Goal: Task Accomplishment & Management: Manage account settings

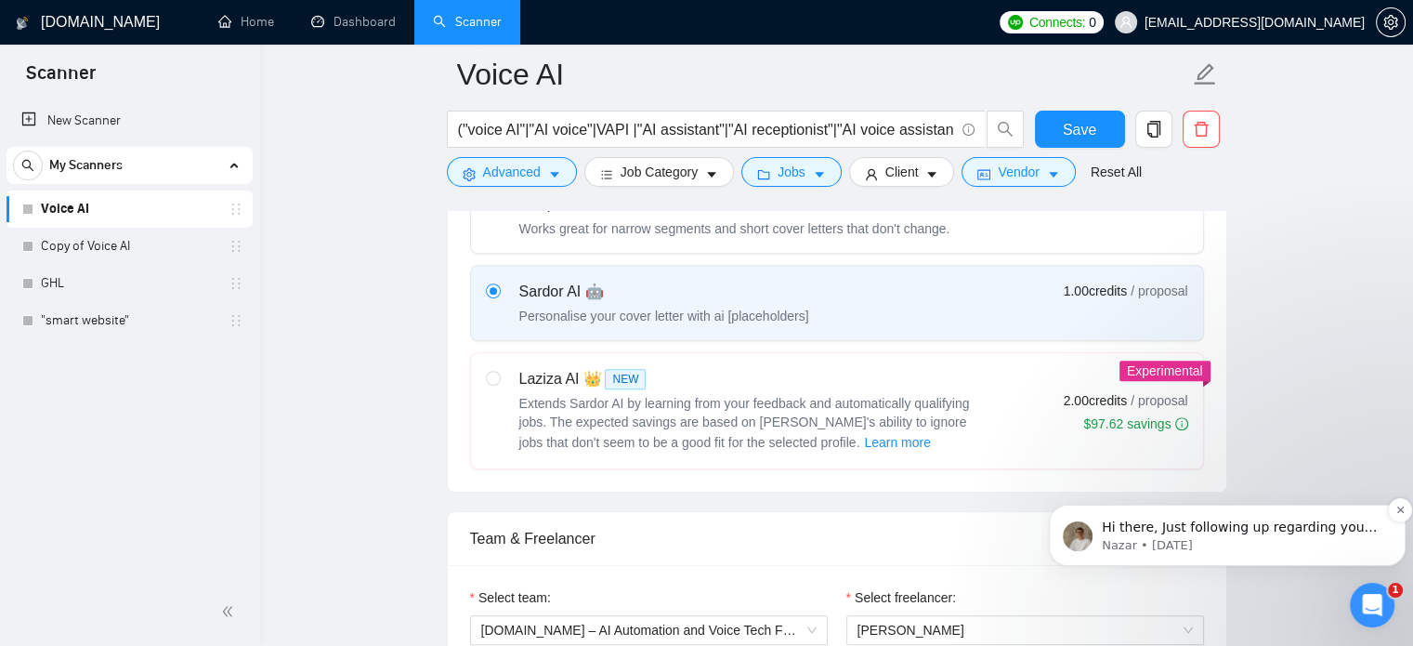
scroll to position [3, 0]
click at [1274, 526] on span "Hi there, Just following up regarding your recent request. Is there anything el…" at bounding box center [1242, 572] width 280 height 107
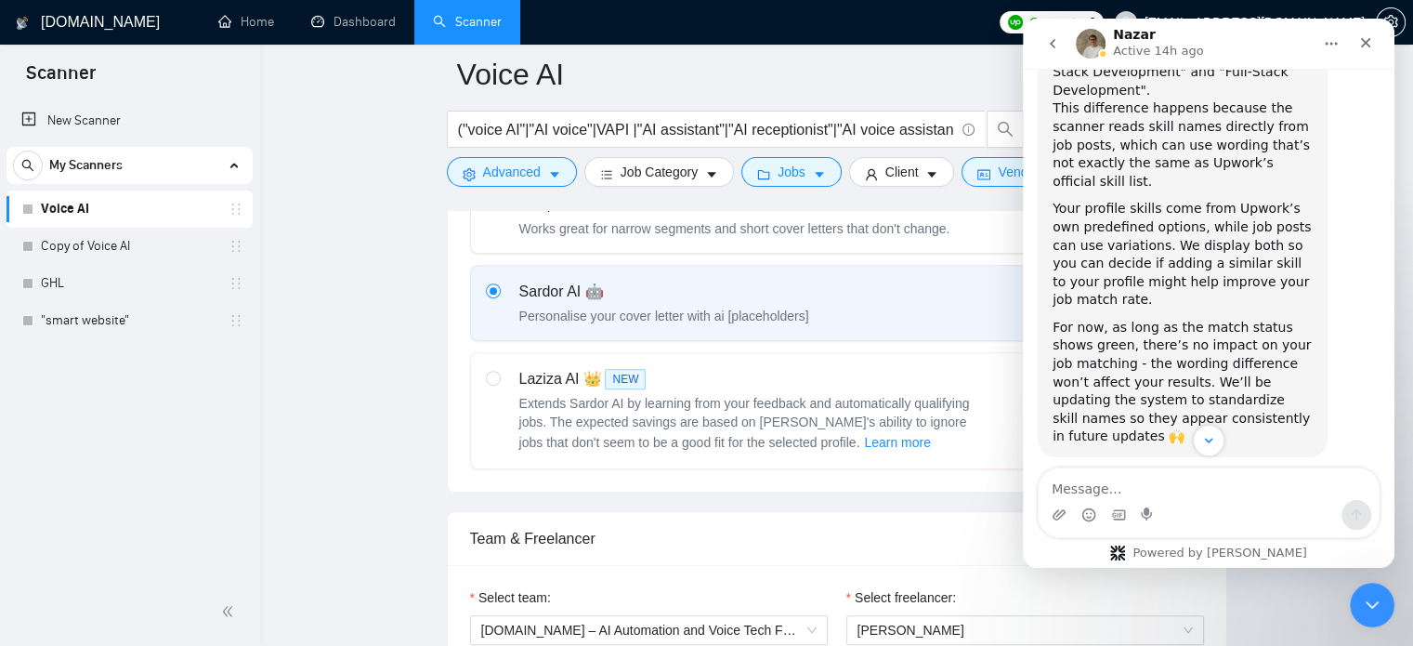
scroll to position [3584, 0]
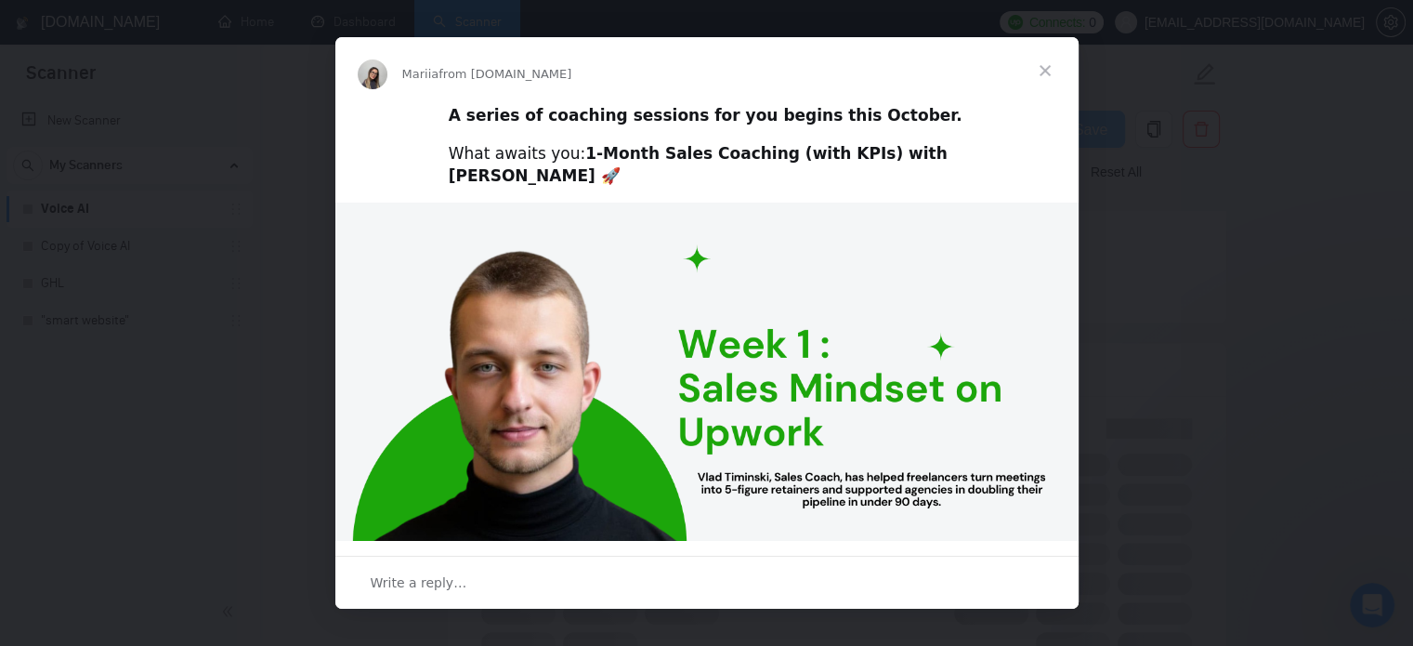
scroll to position [3631, 0]
click at [1045, 67] on span "Close" at bounding box center [1045, 70] width 67 height 67
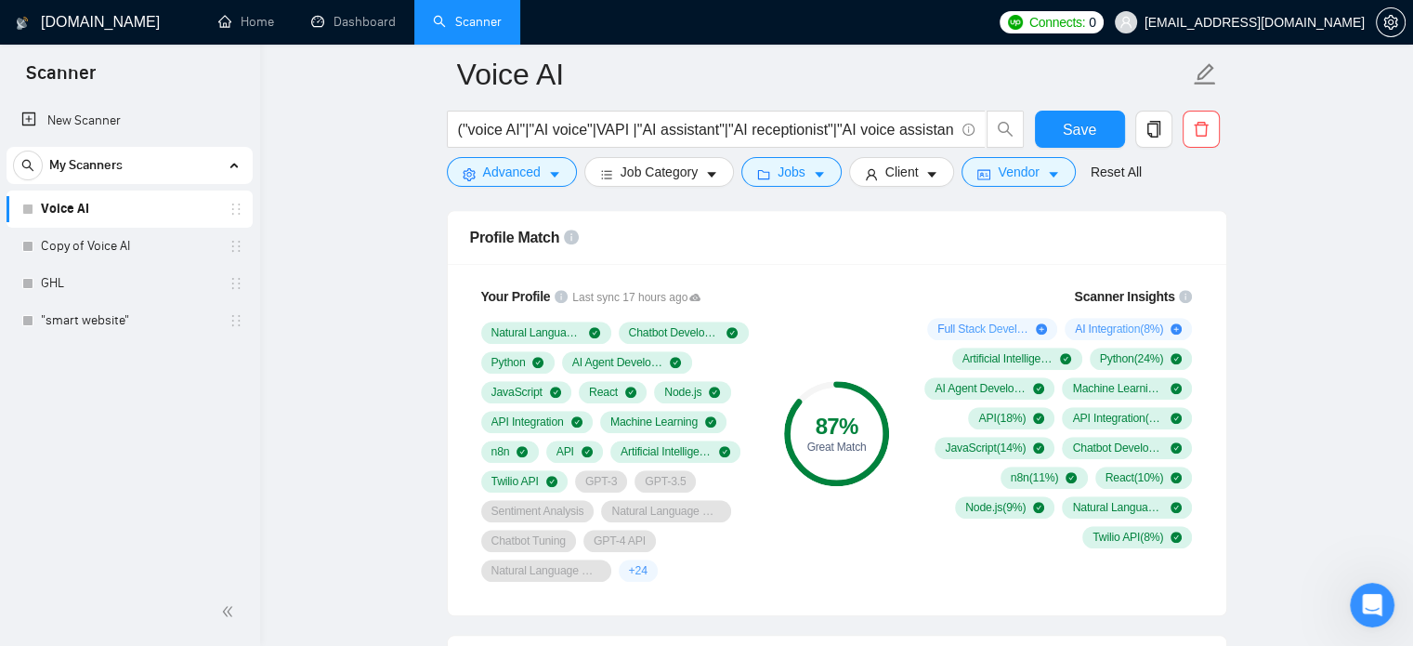
scroll to position [1212, 0]
click at [1372, 605] on icon "Open Intercom Messenger" at bounding box center [1370, 602] width 31 height 31
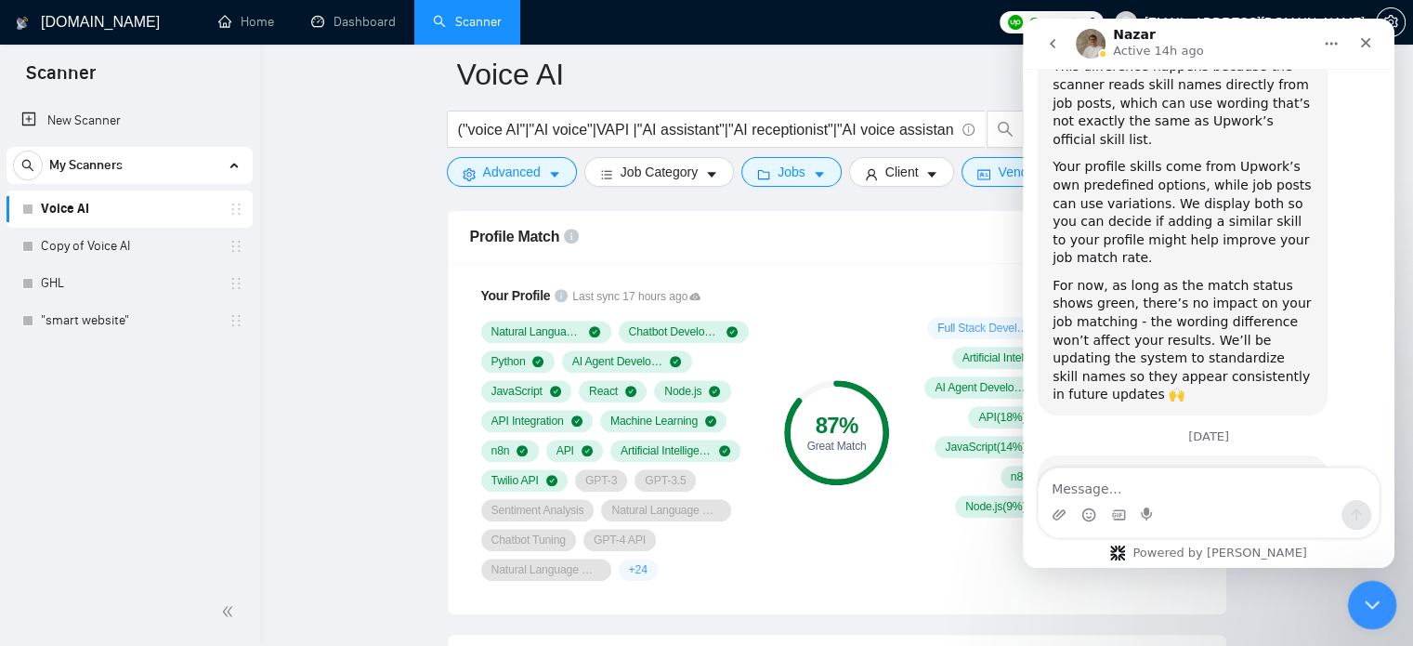
scroll to position [3631, 0]
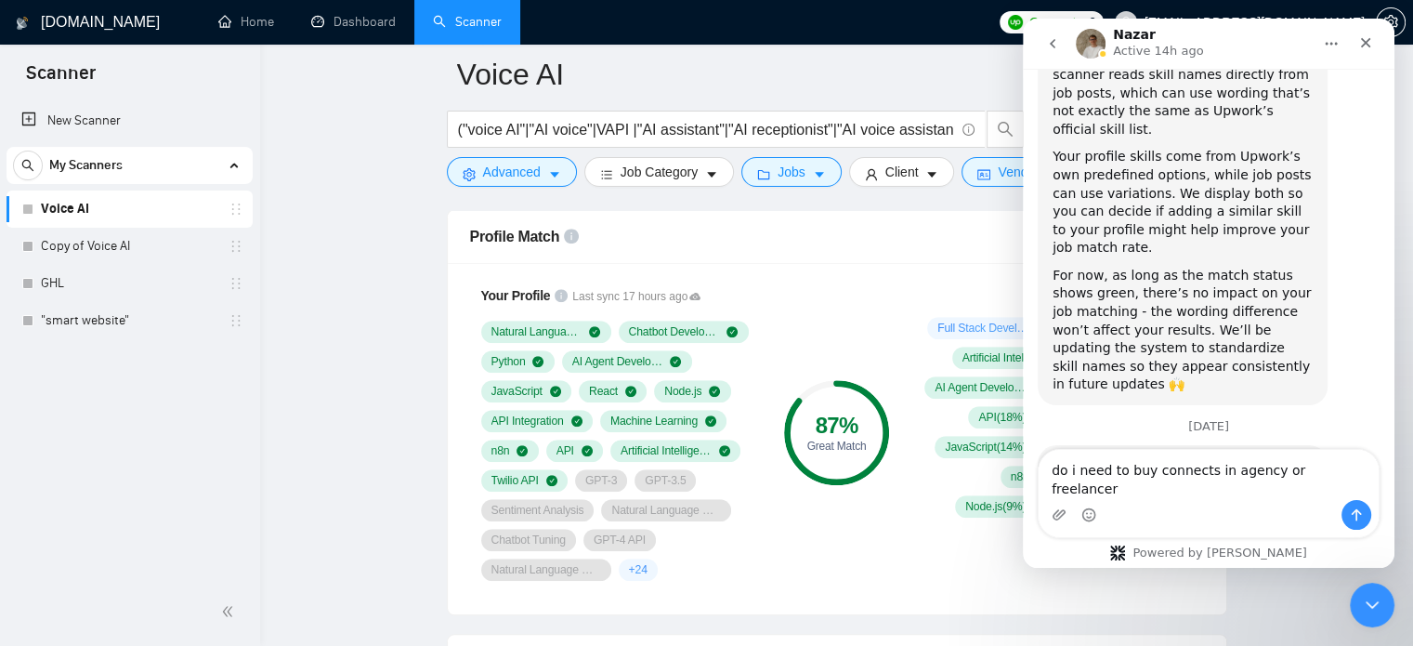
type textarea "do i need to buy connects in agency or freelancer?"
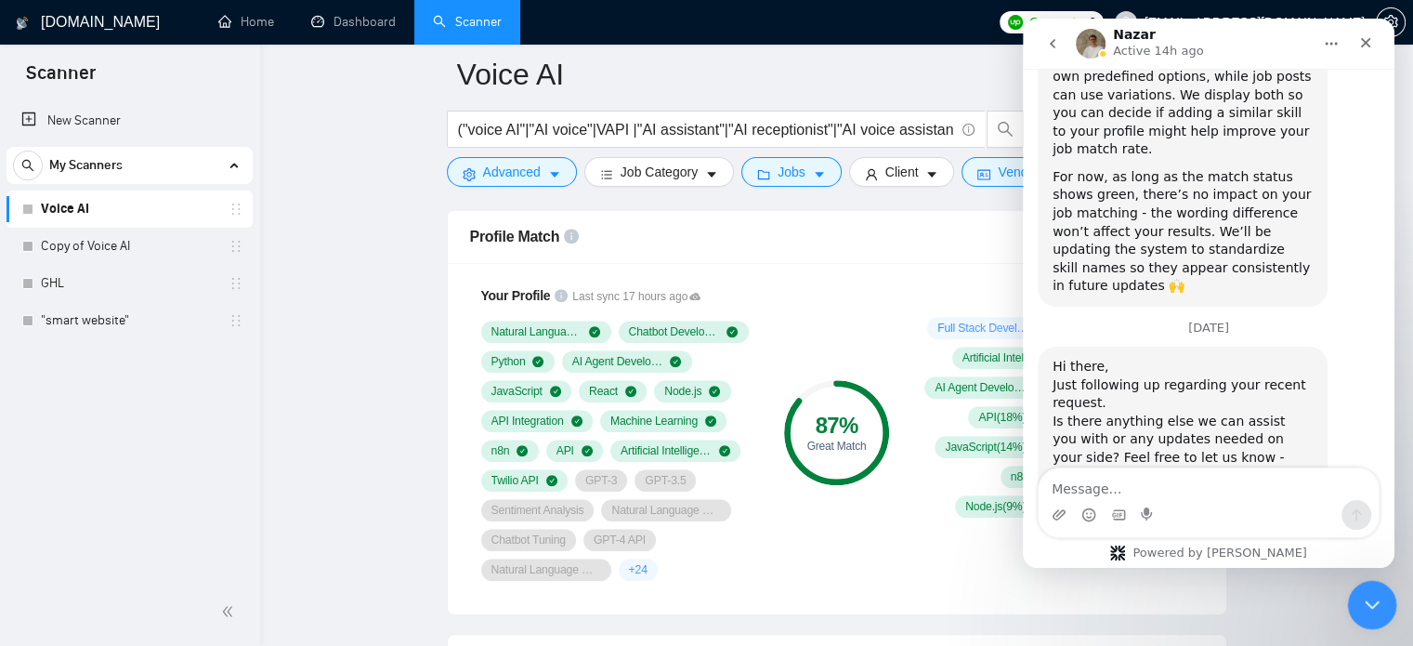
click at [1377, 598] on icon "Close Intercom Messenger" at bounding box center [1370, 602] width 22 height 22
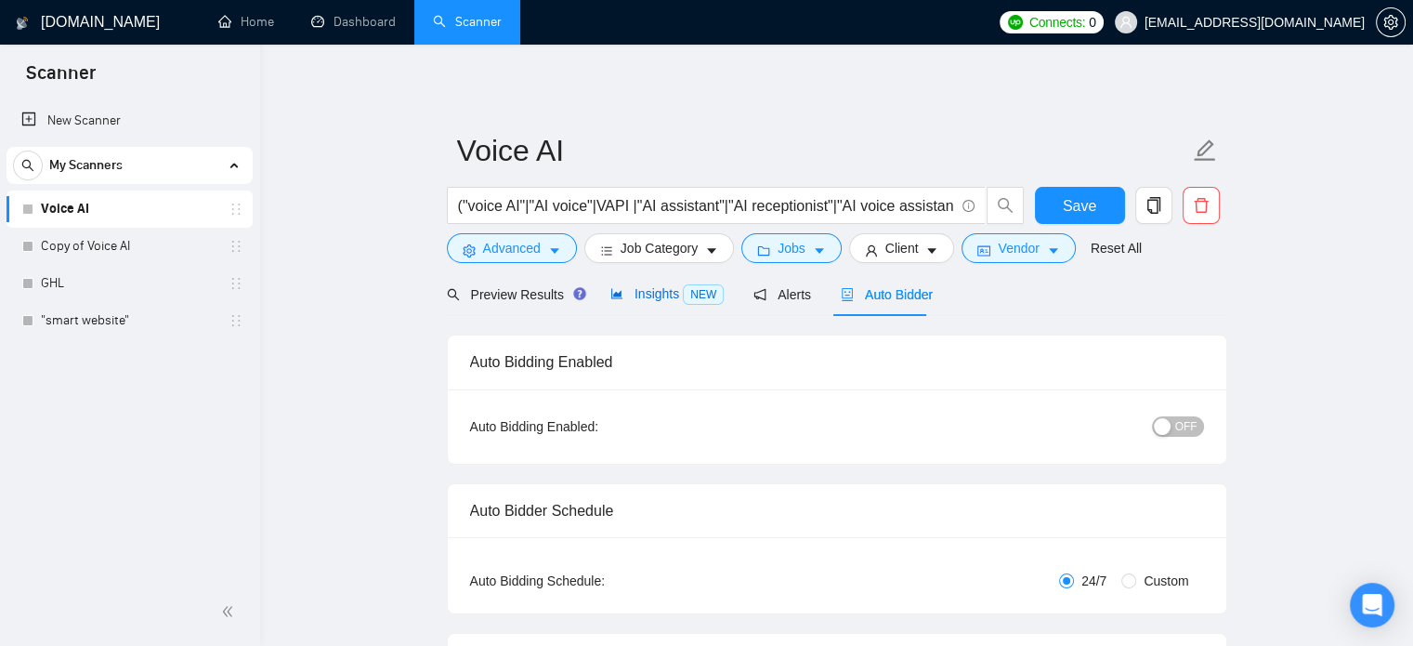
click at [643, 290] on span "Insights NEW" at bounding box center [667, 293] width 113 height 15
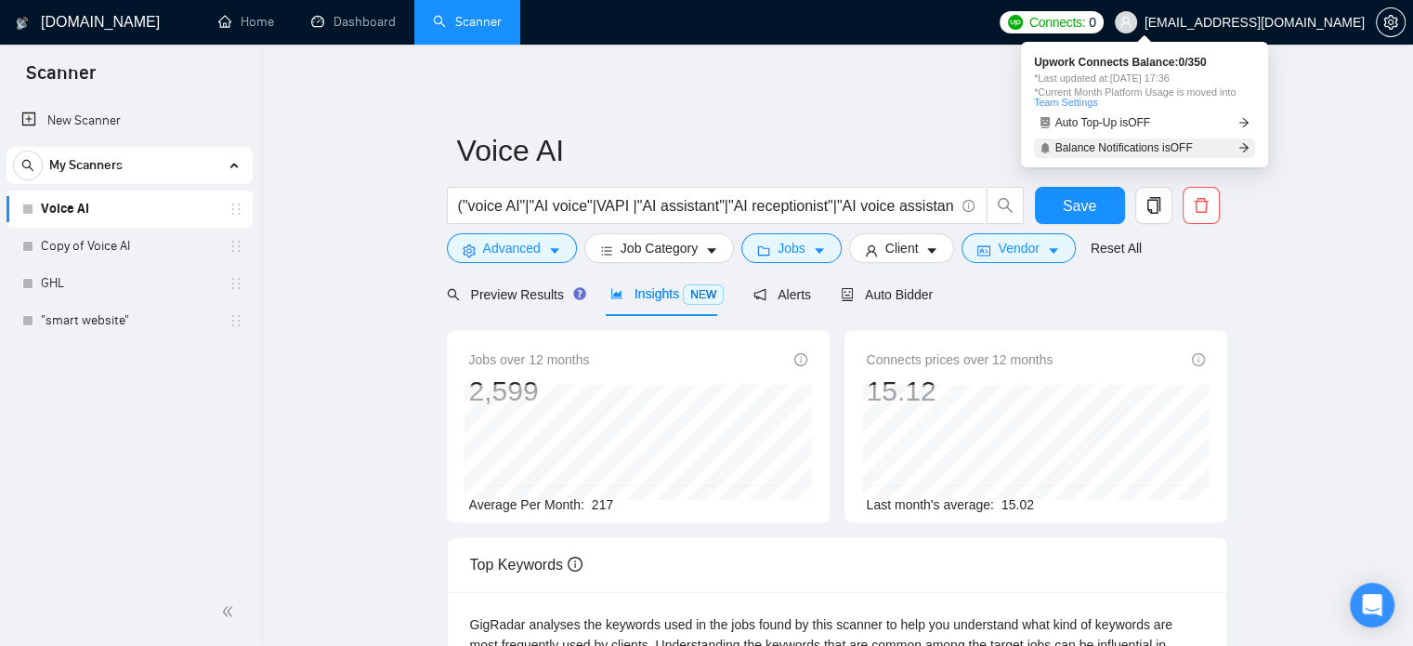
click at [1085, 147] on span "Balance Notifications is OFF" at bounding box center [1125, 147] width 138 height 11
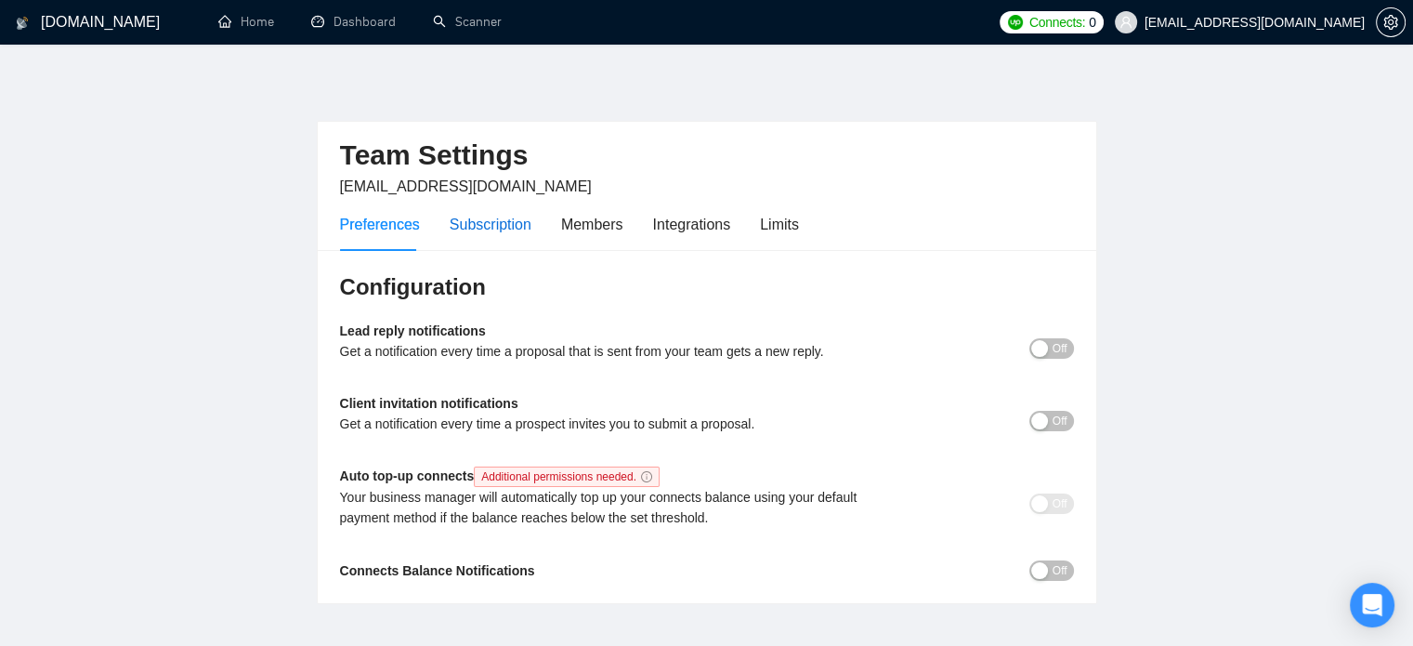
click at [483, 220] on div "Subscription" at bounding box center [491, 224] width 82 height 23
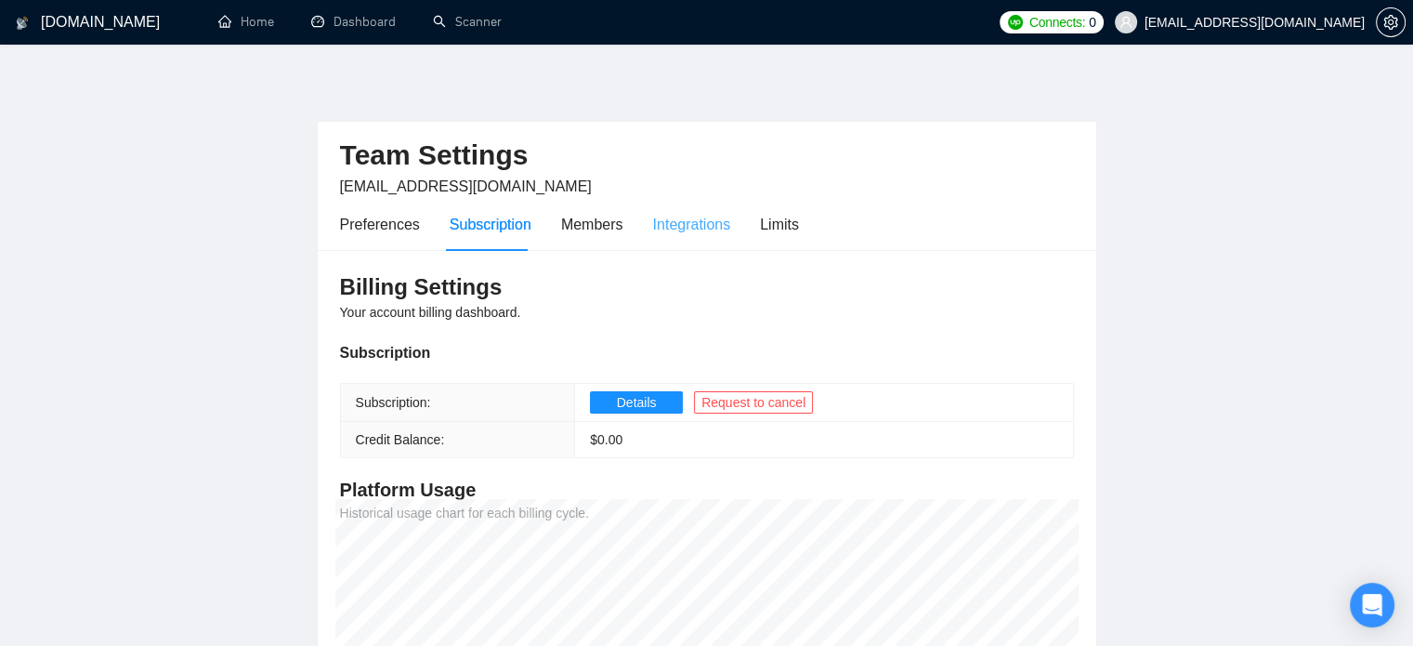
click at [681, 239] on div "Integrations" at bounding box center [692, 224] width 78 height 53
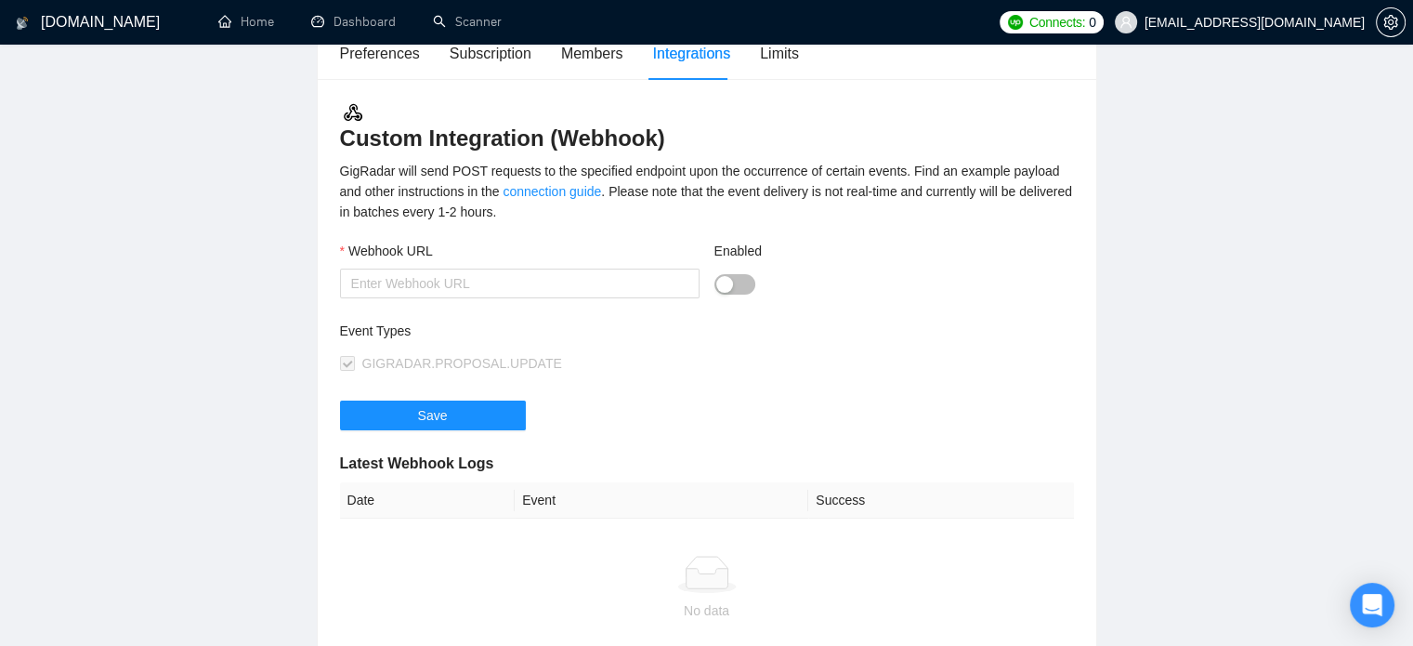
scroll to position [146, 0]
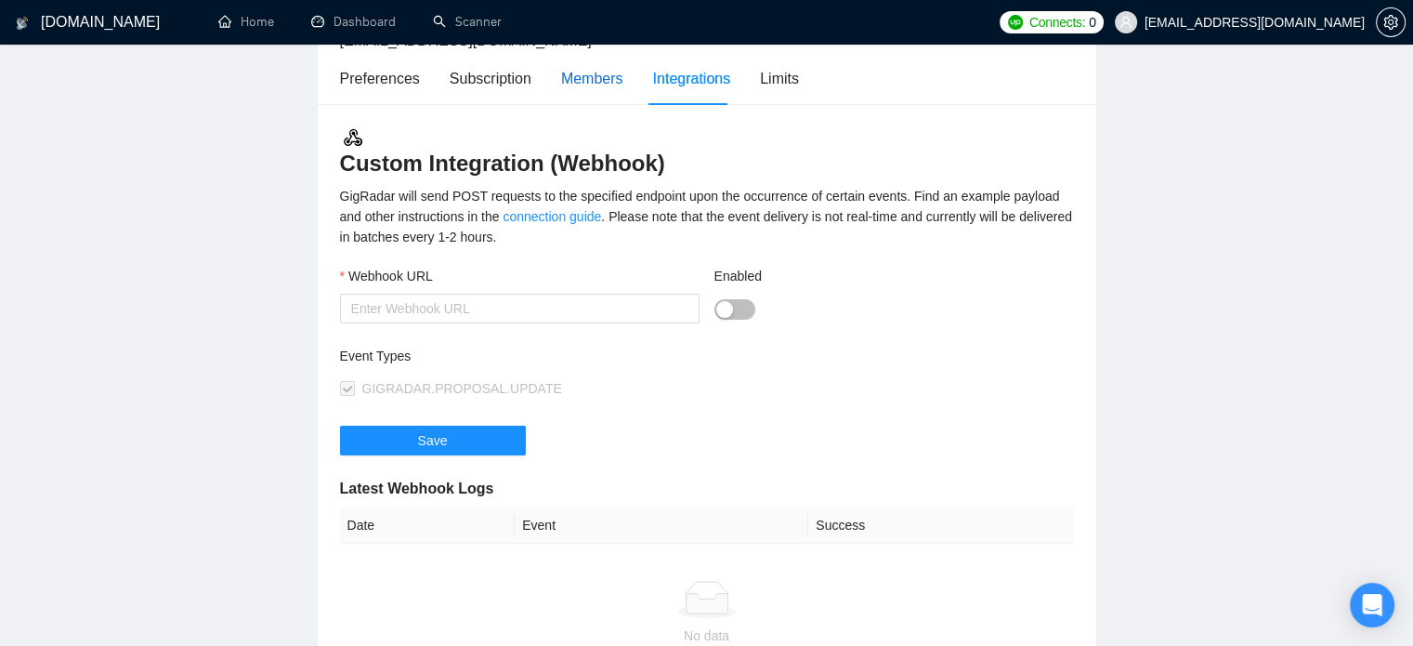
click at [591, 79] on div "Members" at bounding box center [592, 78] width 62 height 23
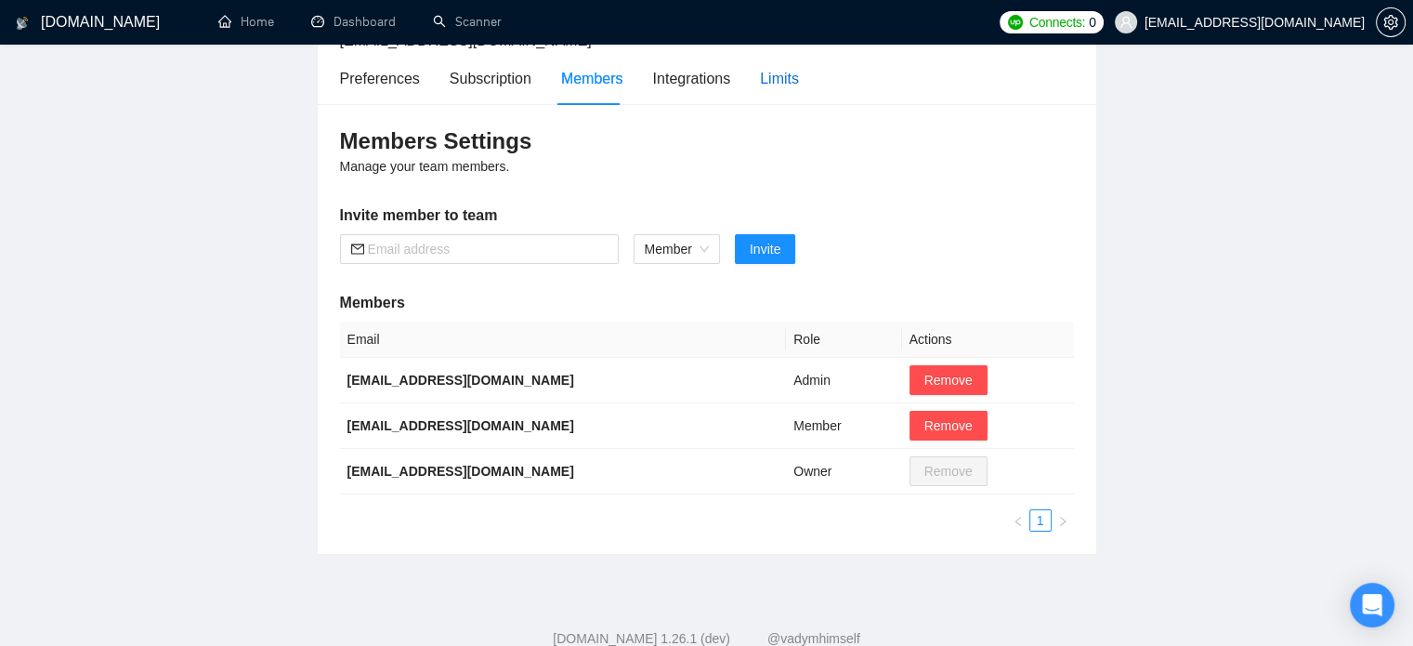
click at [776, 73] on div "Limits" at bounding box center [779, 78] width 39 height 23
